Goal: Communication & Community: Answer question/provide support

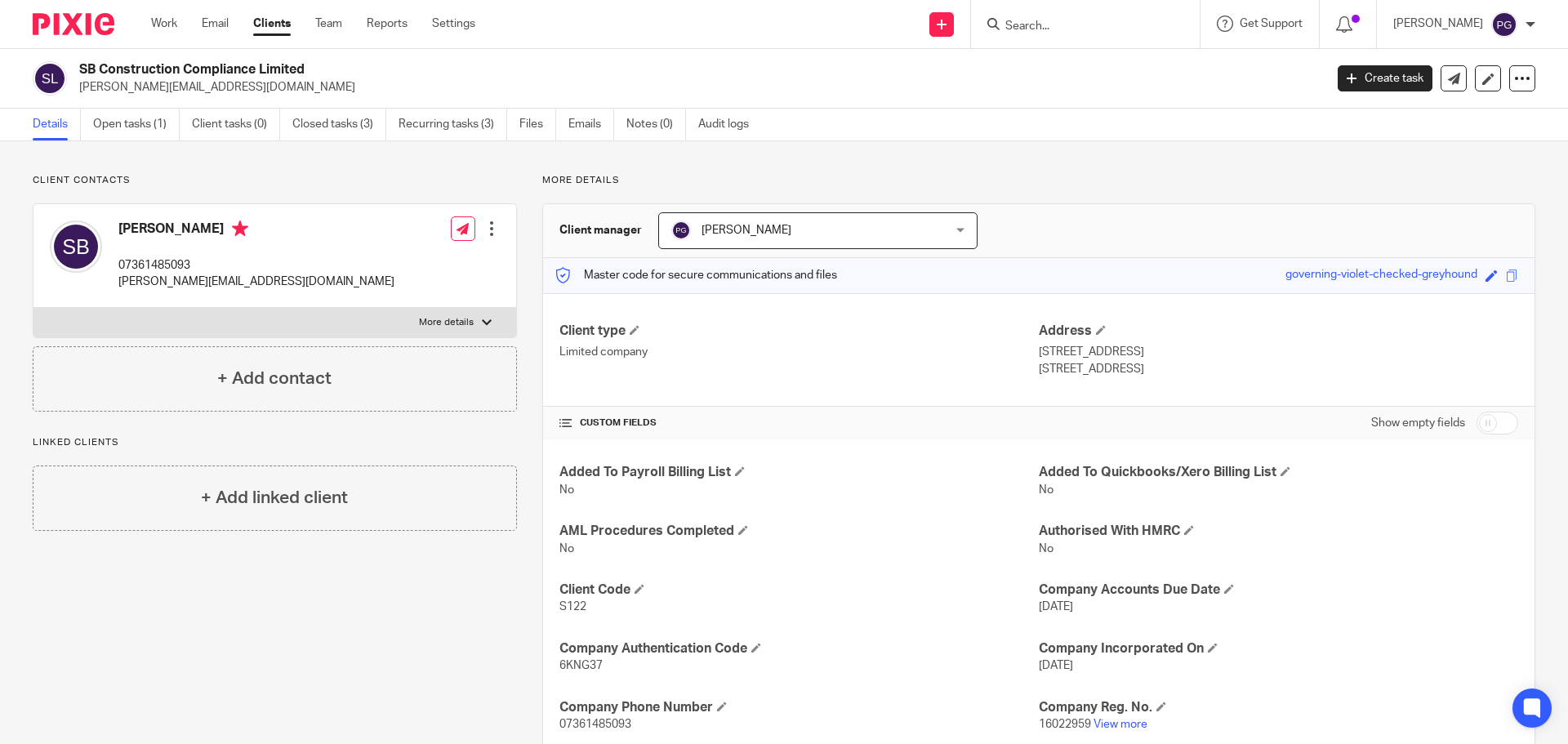
scroll to position [327, 0]
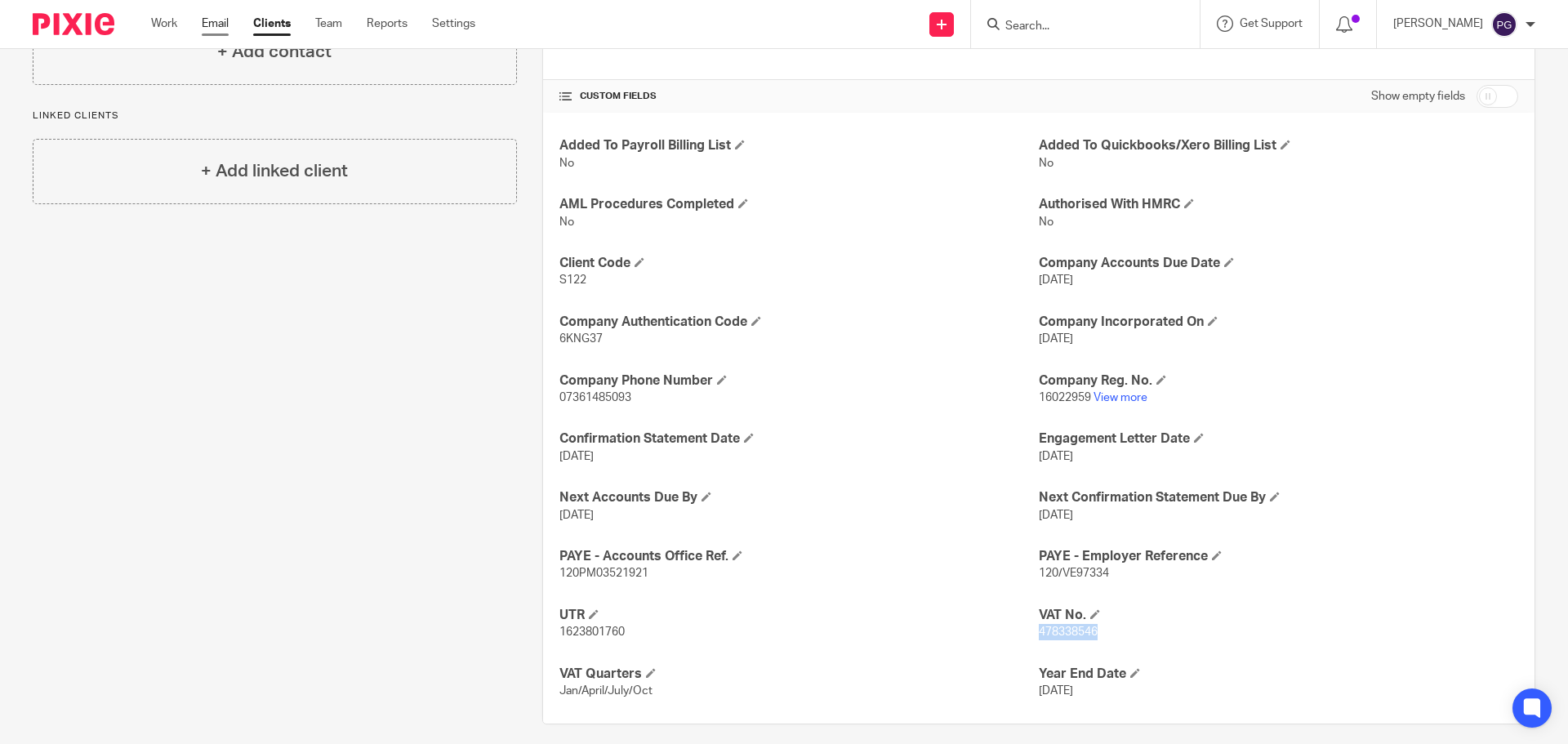
click at [219, 22] on link "Email" at bounding box center [214, 23] width 27 height 16
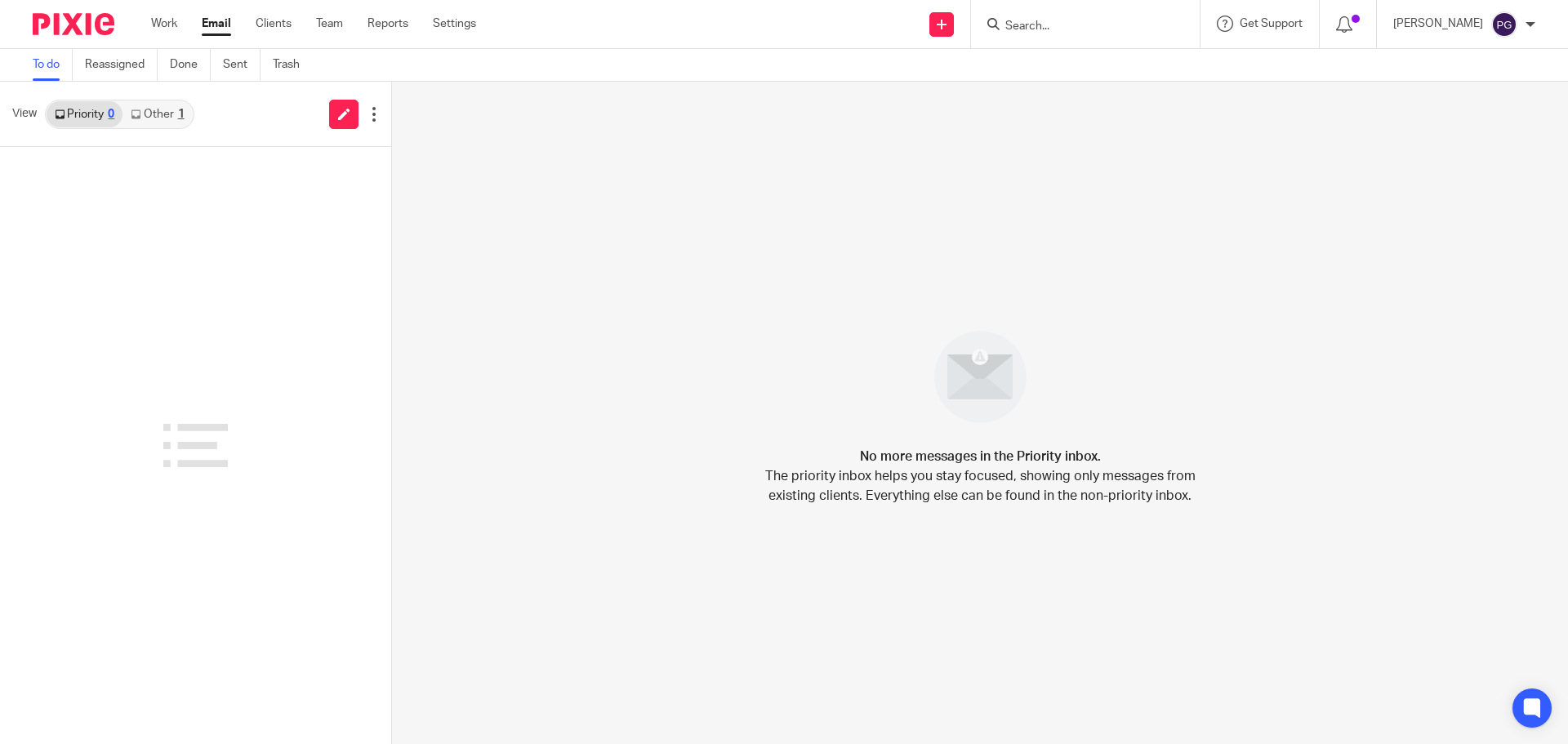
click at [147, 117] on link "Other 1" at bounding box center [157, 114] width 69 height 26
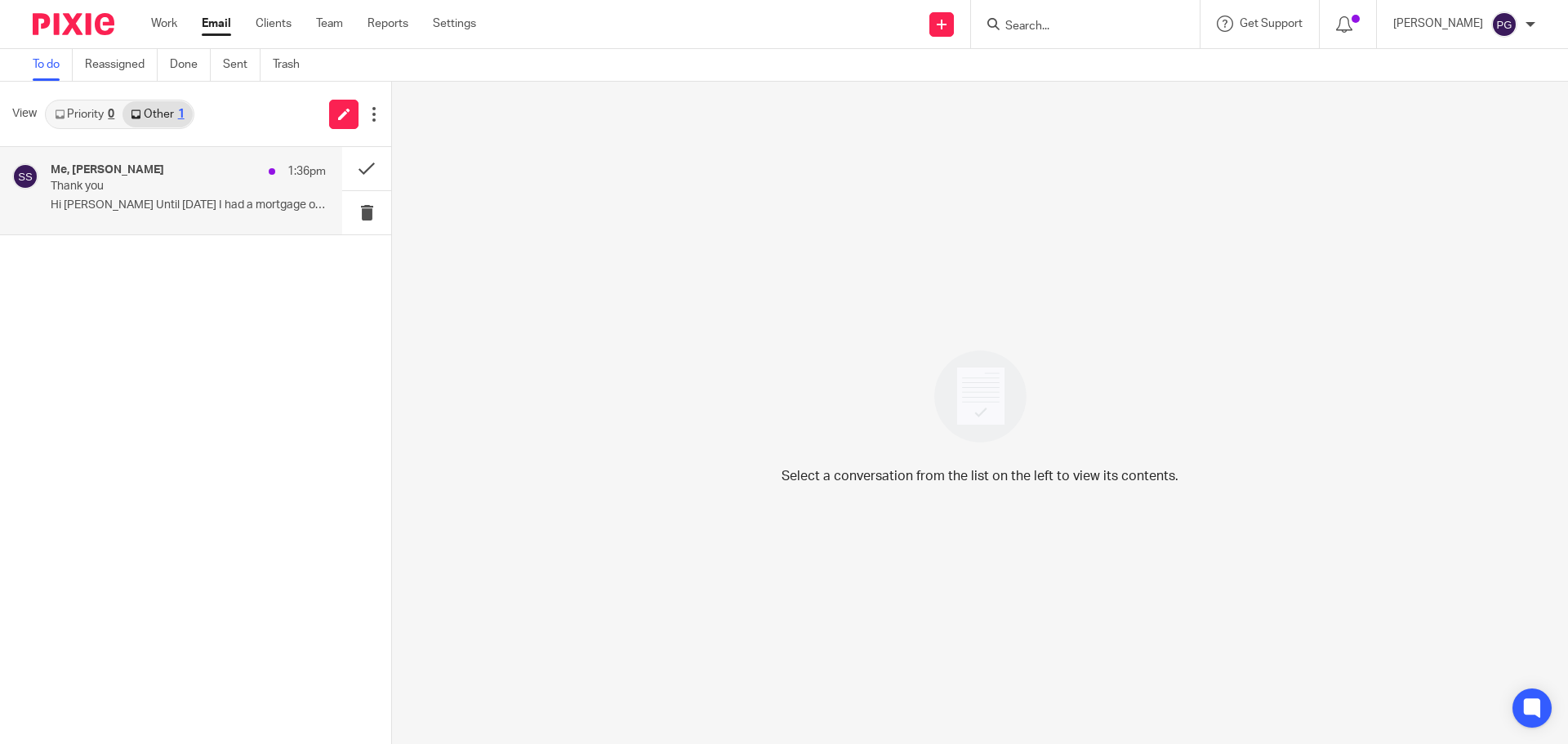
click at [163, 178] on div "Me, Samuel Stones 1:36pm" at bounding box center [188, 171] width 275 height 16
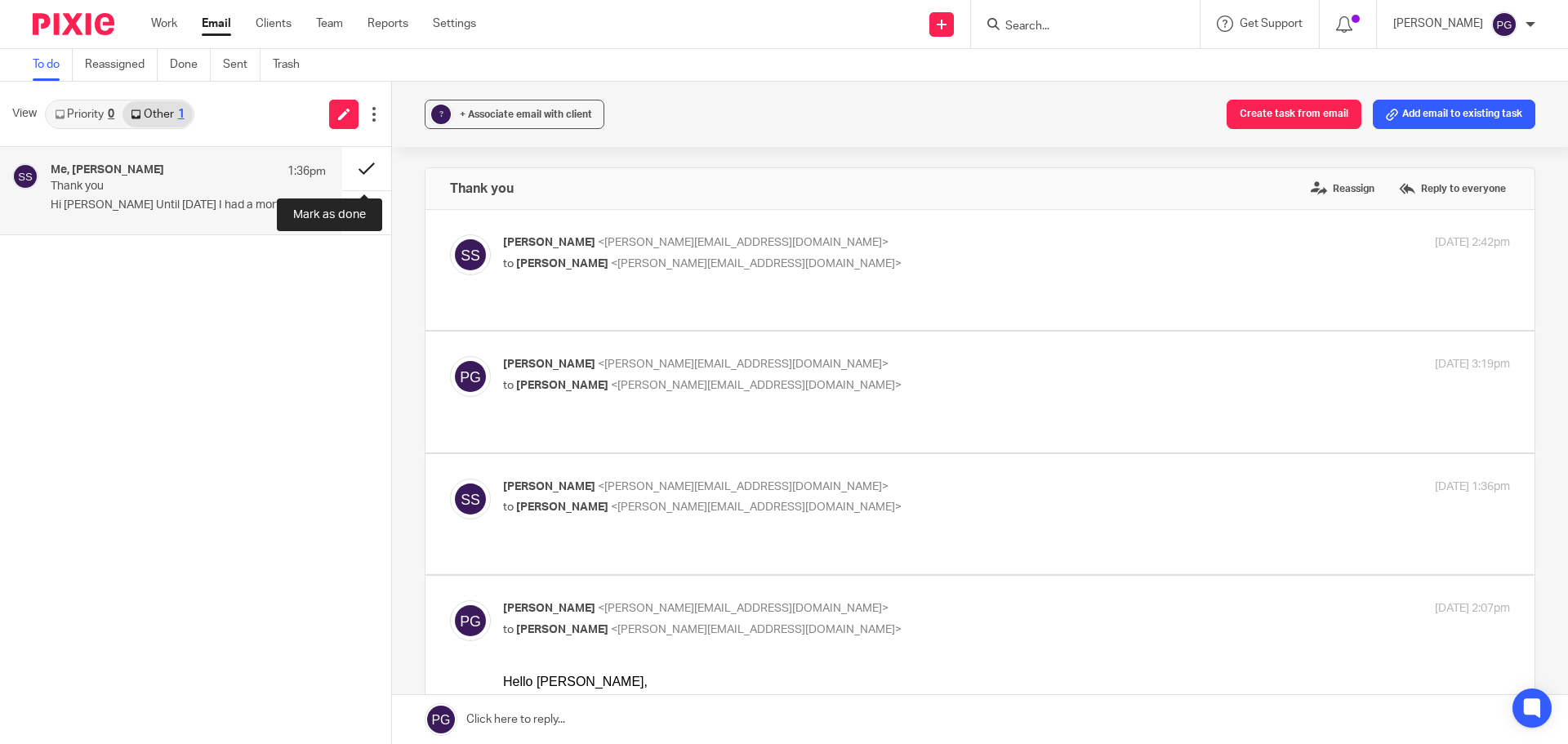
click at [374, 169] on button at bounding box center [366, 168] width 49 height 43
